Goal: Find specific page/section

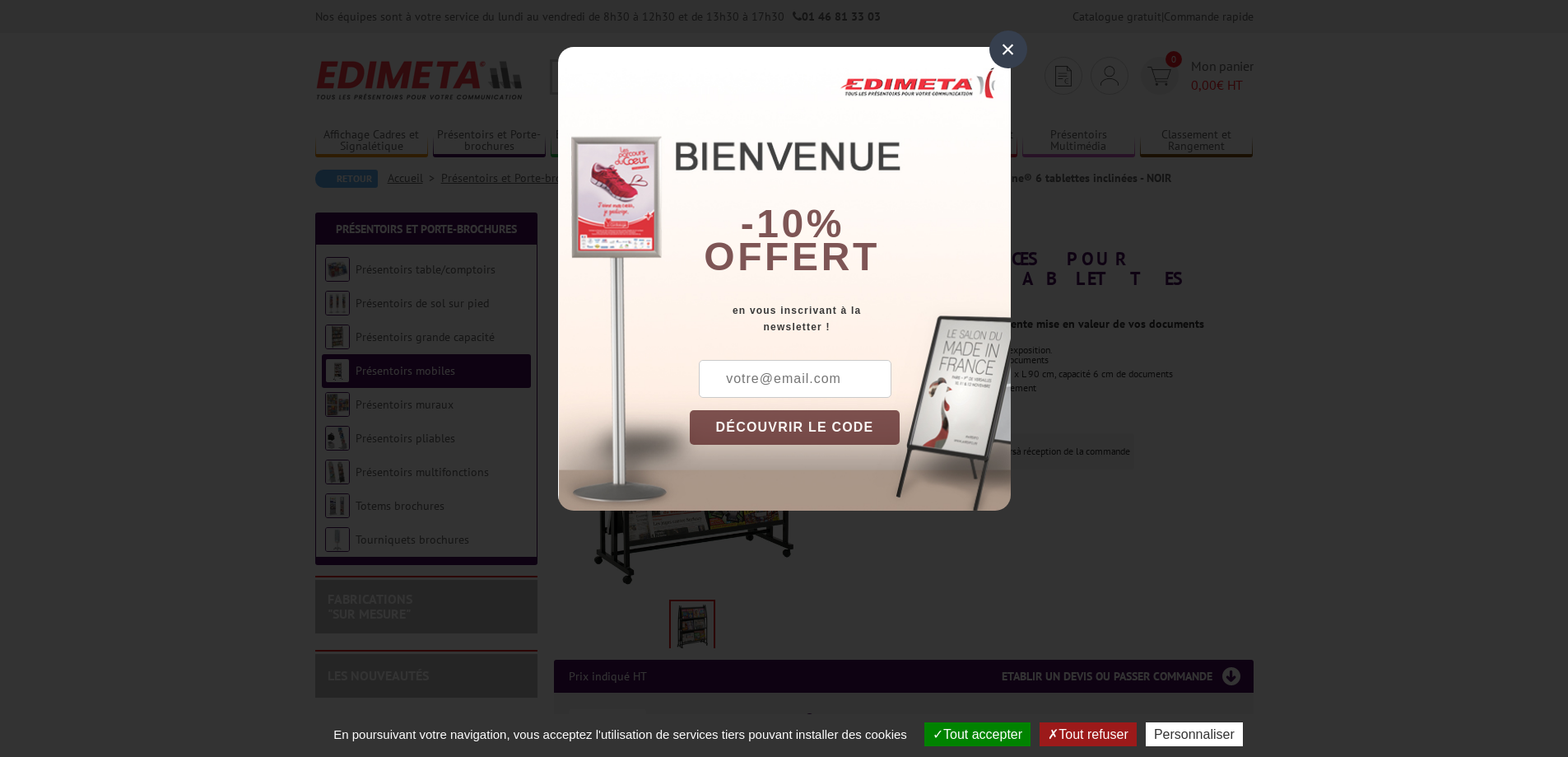
click at [1002, 61] on div "×" at bounding box center [1008, 50] width 38 height 38
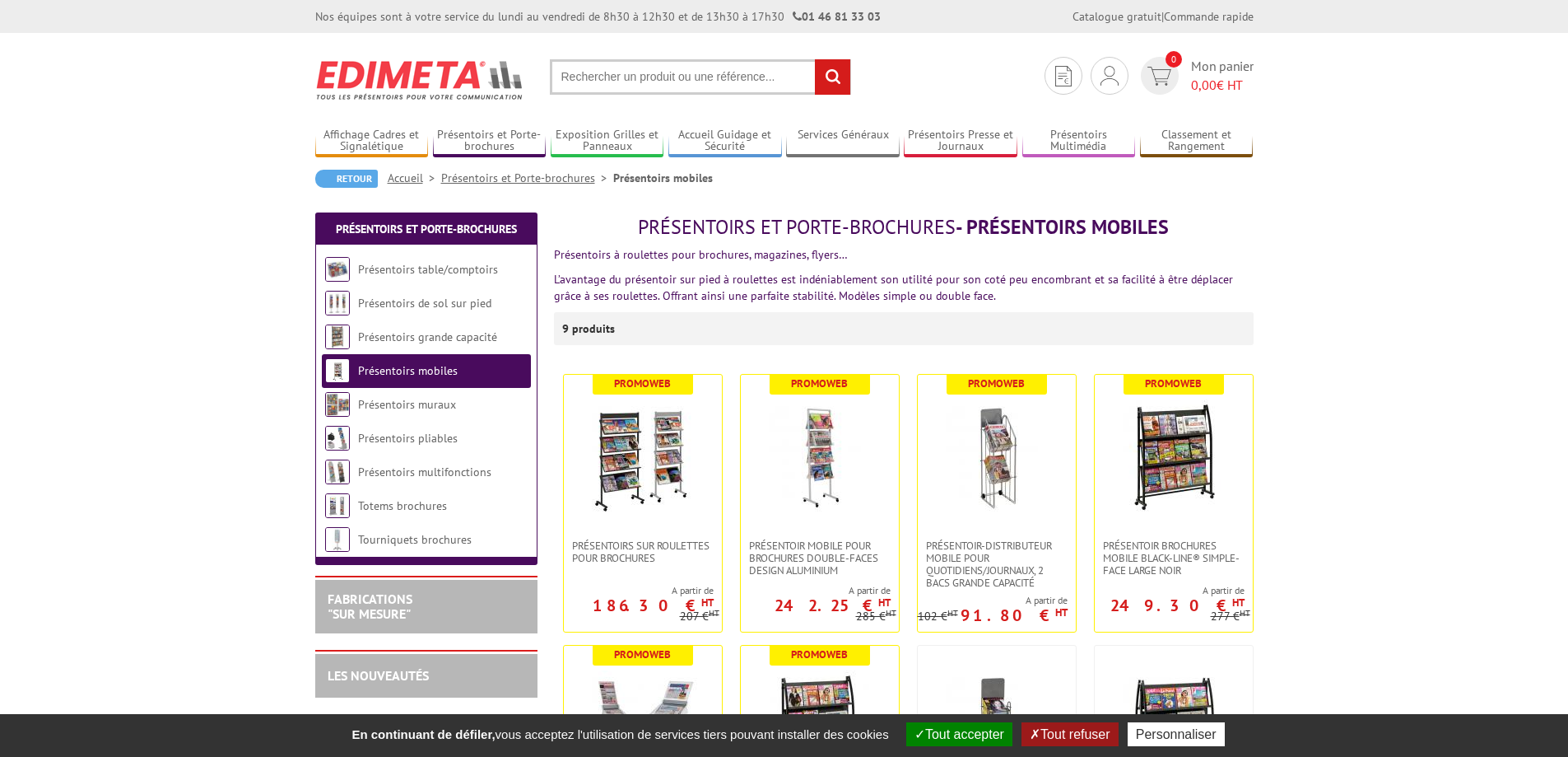
click at [619, 75] on input "text" at bounding box center [700, 76] width 301 height 36
paste input "présentoir mobile brochures double face"
type input "présentoir mobile brochures double face"
click at [815, 59] on input "rechercher" at bounding box center [832, 76] width 36 height 36
